Goal: Task Accomplishment & Management: Manage account settings

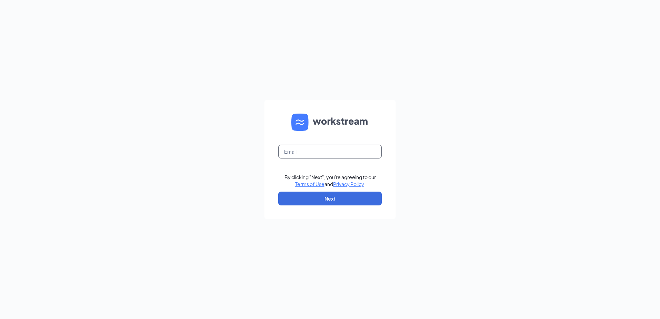
click at [335, 156] on input "text" at bounding box center [330, 152] width 104 height 14
type input "[EMAIL_ADDRESS][DOMAIN_NAME]"
click at [315, 194] on button "Next" at bounding box center [330, 199] width 104 height 14
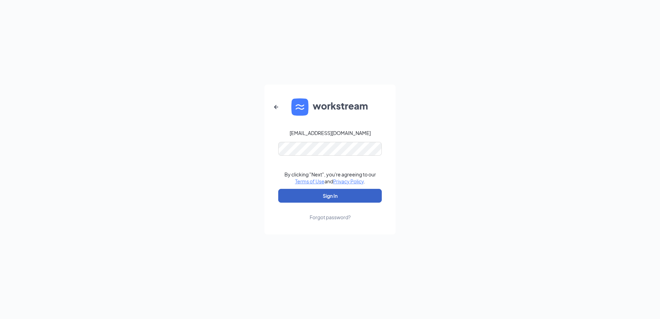
click at [313, 193] on button "Sign In" at bounding box center [330, 196] width 104 height 14
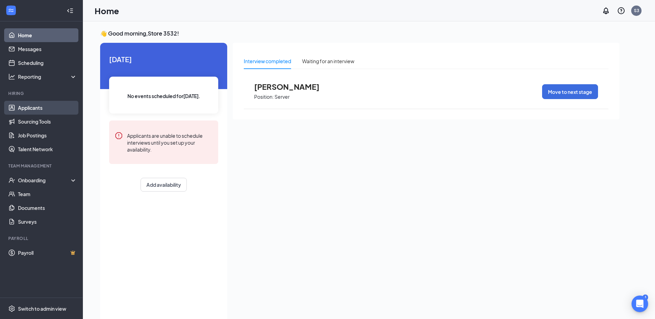
click at [37, 111] on link "Applicants" at bounding box center [47, 108] width 59 height 14
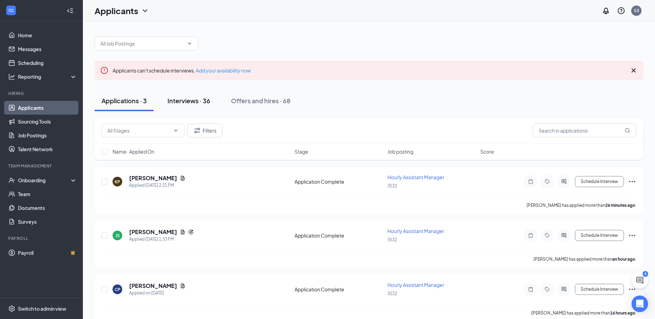
click at [198, 101] on div "Interviews · 36" at bounding box center [188, 100] width 43 height 9
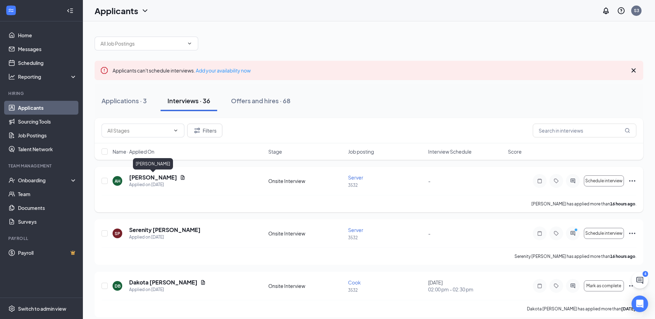
click at [152, 177] on h5 "Andrea Hermosillo" at bounding box center [153, 178] width 48 height 8
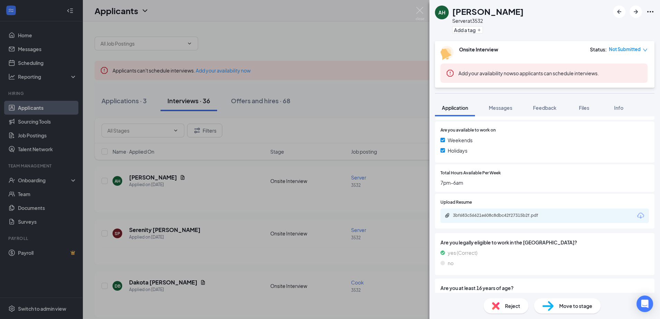
scroll to position [242, 0]
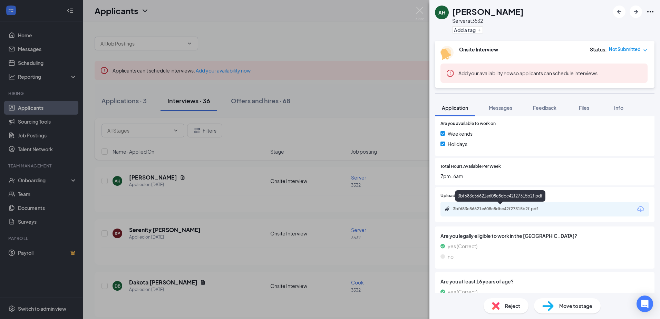
click at [500, 209] on div "3bf683c56621e608c8dbc42f27315b2f.pdf" at bounding box center [501, 209] width 97 height 6
click at [418, 10] on img at bounding box center [420, 13] width 9 height 13
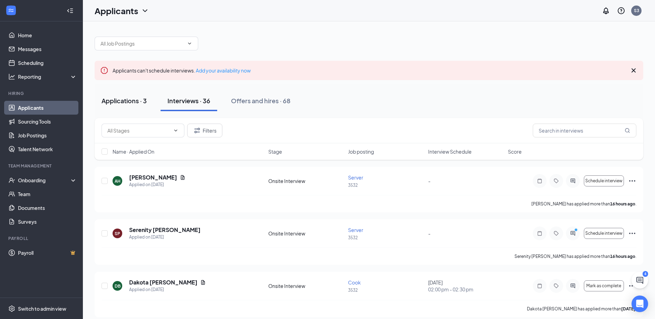
click at [117, 103] on div "Applications · 3" at bounding box center [123, 100] width 45 height 9
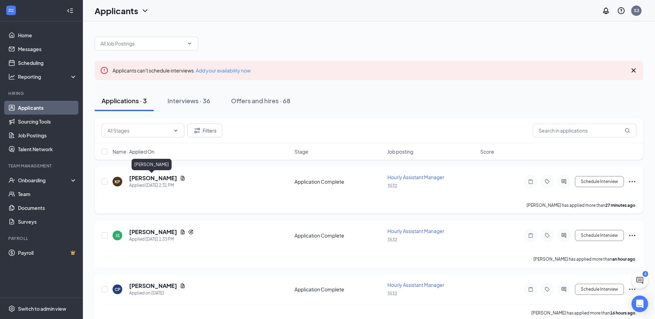
click at [141, 180] on h5 "Kortney Parks" at bounding box center [153, 178] width 48 height 8
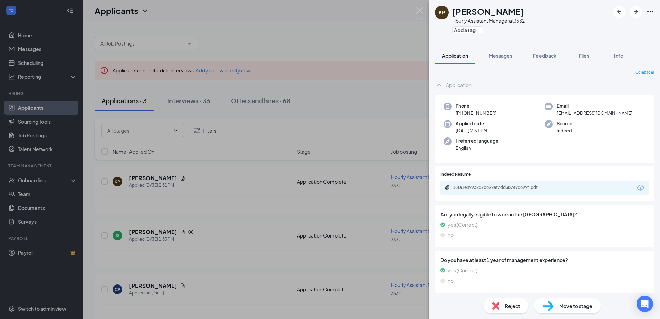
click at [501, 307] on div "Reject" at bounding box center [506, 305] width 45 height 15
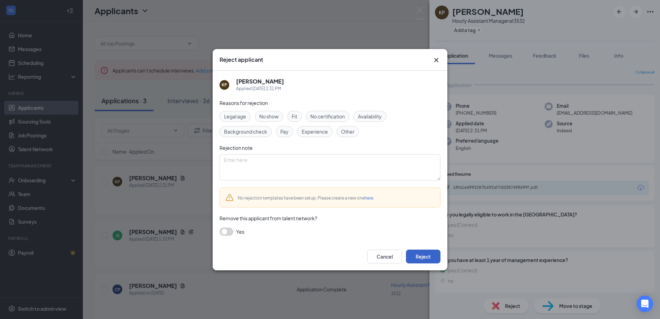
click at [418, 257] on button "Reject" at bounding box center [423, 257] width 35 height 14
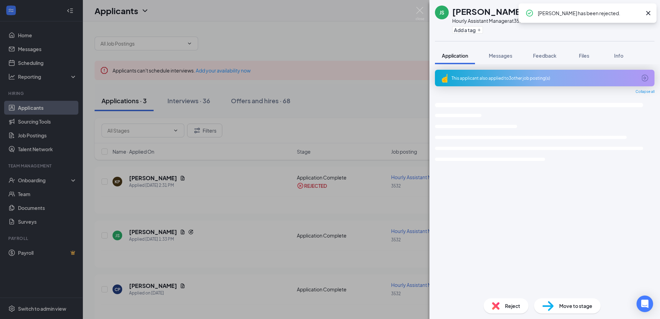
click at [145, 232] on div "JS Jason Smith Hourly Assistant Manager at 3532 Add a tag Application Messages …" at bounding box center [330, 159] width 660 height 319
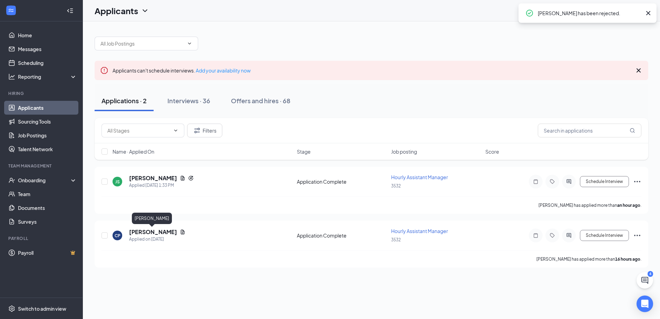
click at [145, 232] on h5 "Cassidy Potter" at bounding box center [153, 232] width 48 height 8
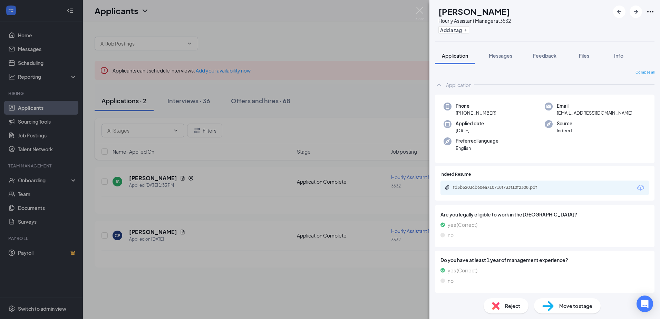
click at [506, 304] on span "Reject" at bounding box center [512, 306] width 15 height 8
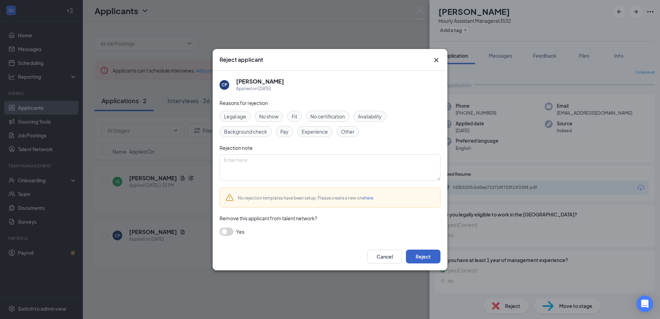
click at [421, 253] on button "Reject" at bounding box center [423, 257] width 35 height 14
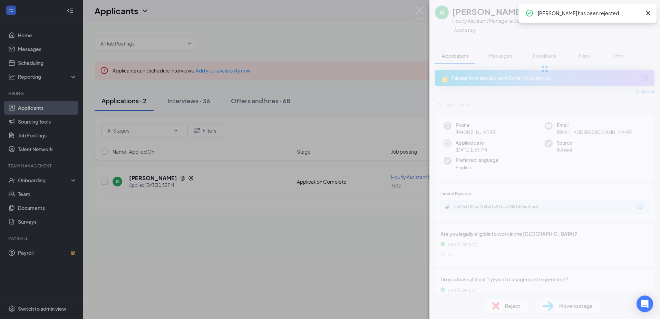
click at [145, 179] on div "JS Jason Smith Hourly Assistant Manager at 3532 Add a tag Application Messages …" at bounding box center [330, 159] width 660 height 319
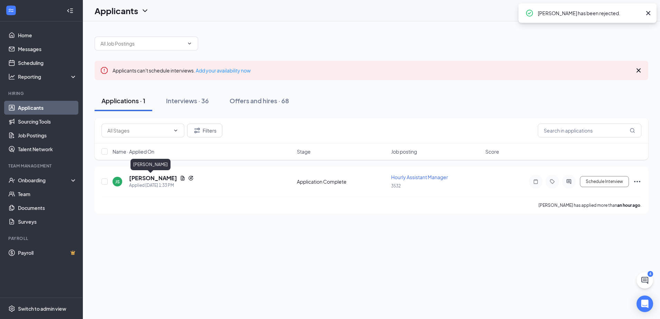
click at [145, 179] on h5 "Jason Smith" at bounding box center [153, 178] width 48 height 8
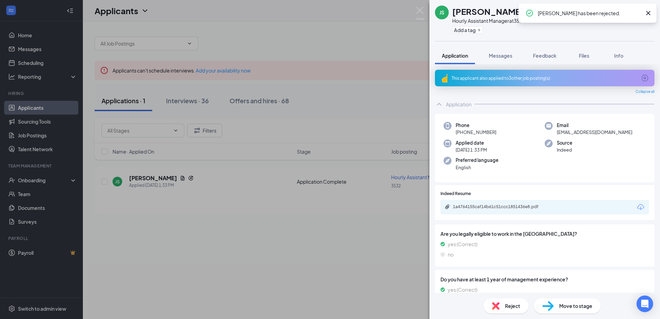
click at [514, 305] on span "Reject" at bounding box center [512, 306] width 15 height 8
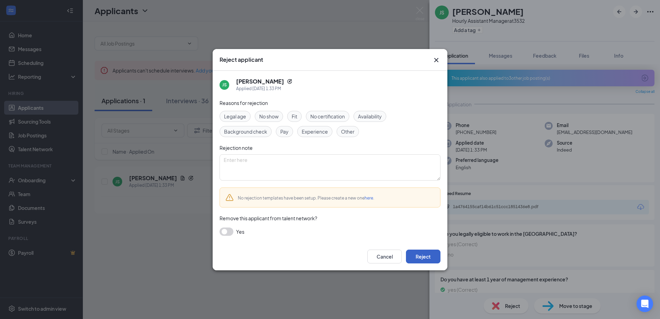
click at [426, 257] on button "Reject" at bounding box center [423, 257] width 35 height 14
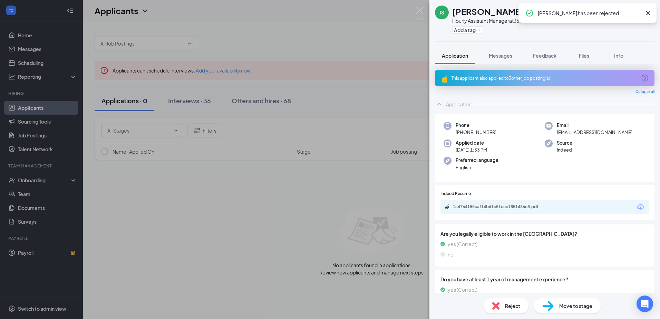
click at [202, 104] on div "JS Jason Smith Hourly Assistant Manager at 3532 Add a tag Application Messages …" at bounding box center [330, 159] width 660 height 319
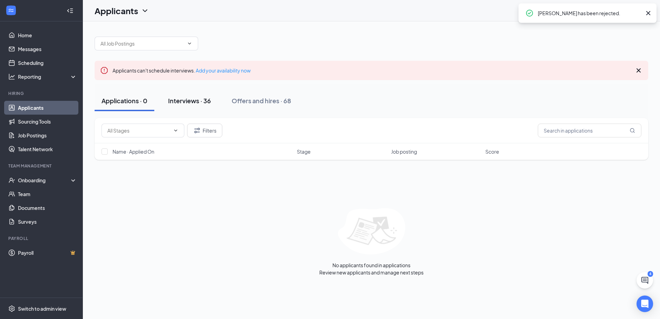
click at [195, 100] on div "Interviews · 36" at bounding box center [189, 100] width 43 height 9
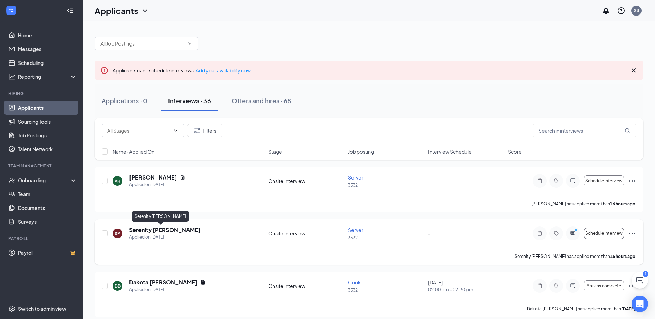
click at [159, 230] on h5 "Serenity Pippin" at bounding box center [164, 230] width 71 height 8
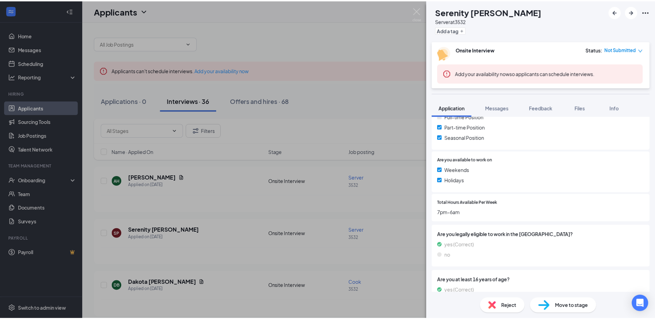
scroll to position [207, 0]
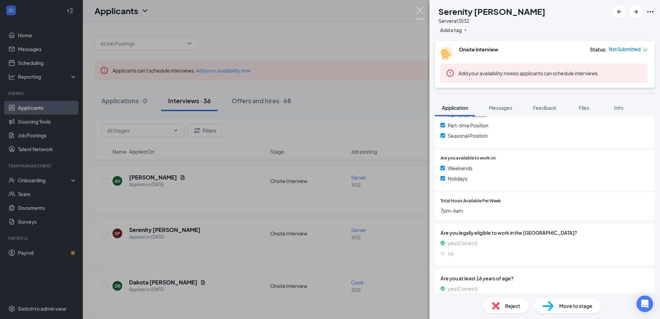
click at [416, 11] on img at bounding box center [420, 13] width 9 height 13
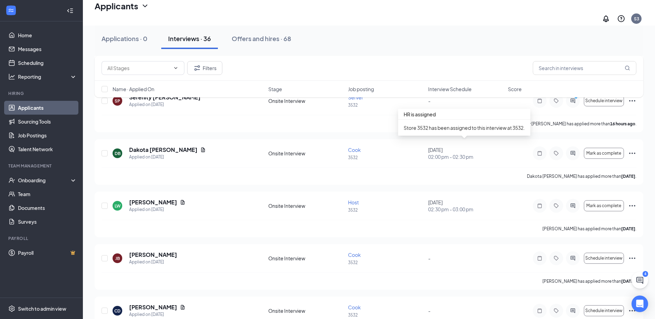
scroll to position [138, 0]
